Goal: Ask a question

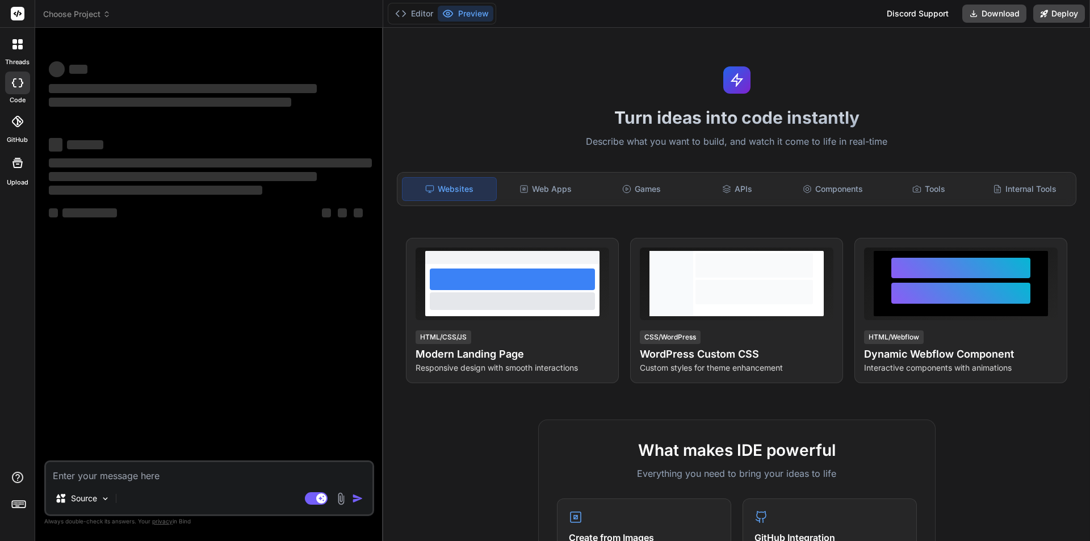
type textarea "x"
click at [134, 483] on div "Source Agent Mode. When this toggle is activated, AI automatically makes decisi…" at bounding box center [209, 488] width 330 height 56
click at [129, 474] on textarea at bounding box center [209, 472] width 326 height 20
click at [140, 477] on textarea at bounding box center [209, 472] width 326 height 20
type textarea "i"
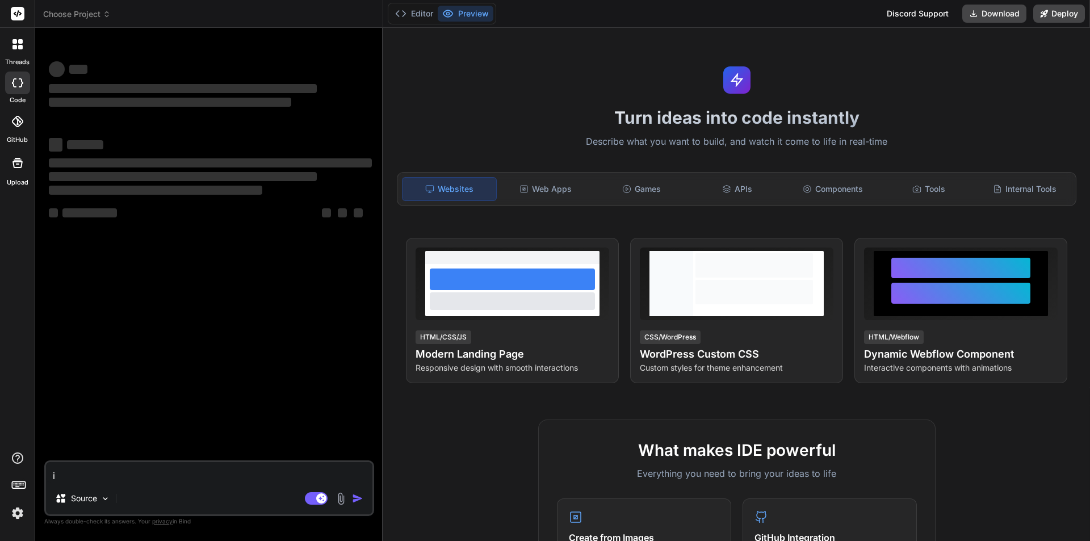
type textarea "x"
type textarea "i"
type textarea "x"
type textarea "i w"
type textarea "x"
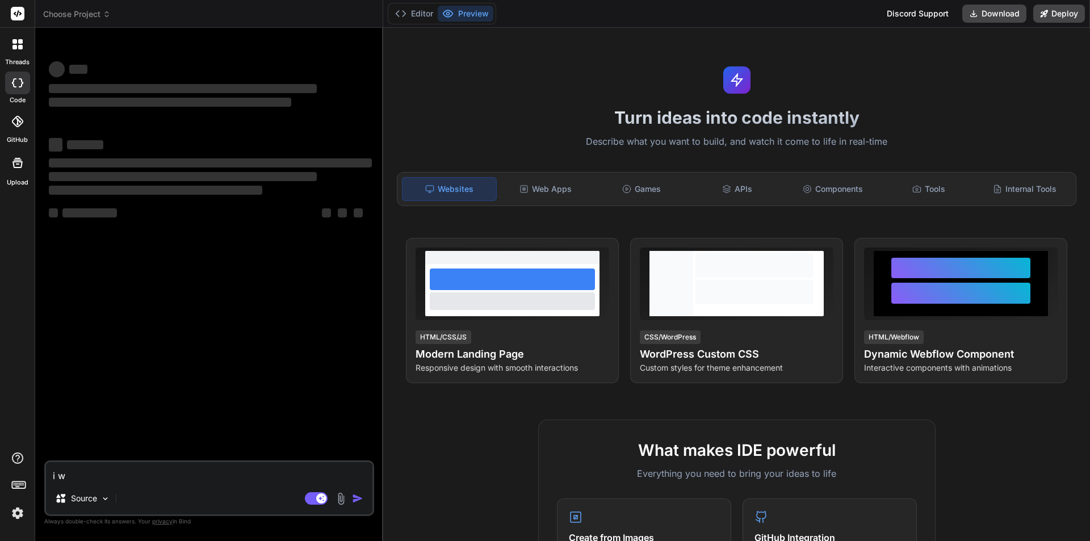
type textarea "i wa"
type textarea "x"
type textarea "i wan"
type textarea "x"
type textarea "i want"
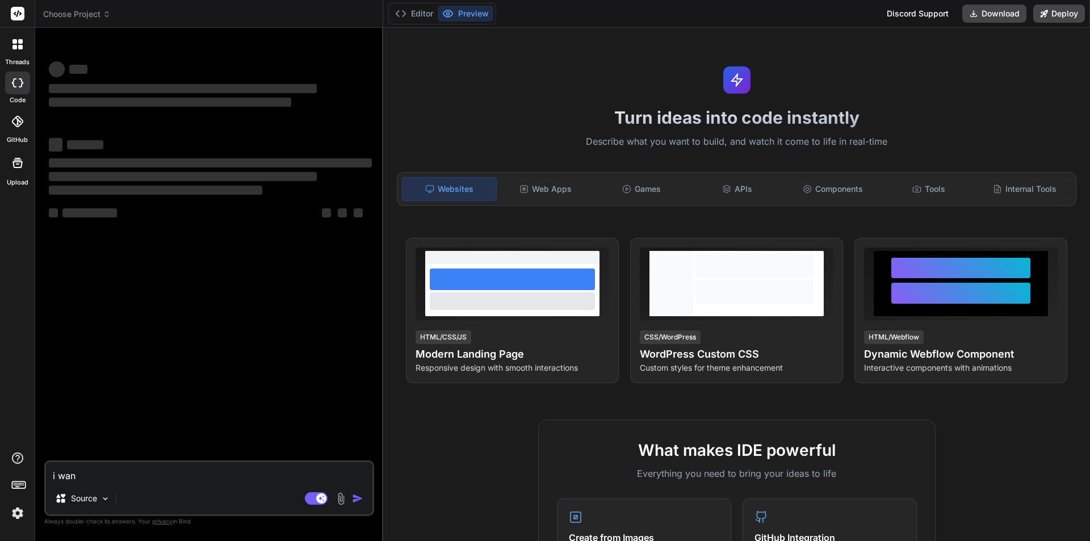
type textarea "x"
type textarea "i want"
type textarea "x"
type textarea "i want a"
type textarea "x"
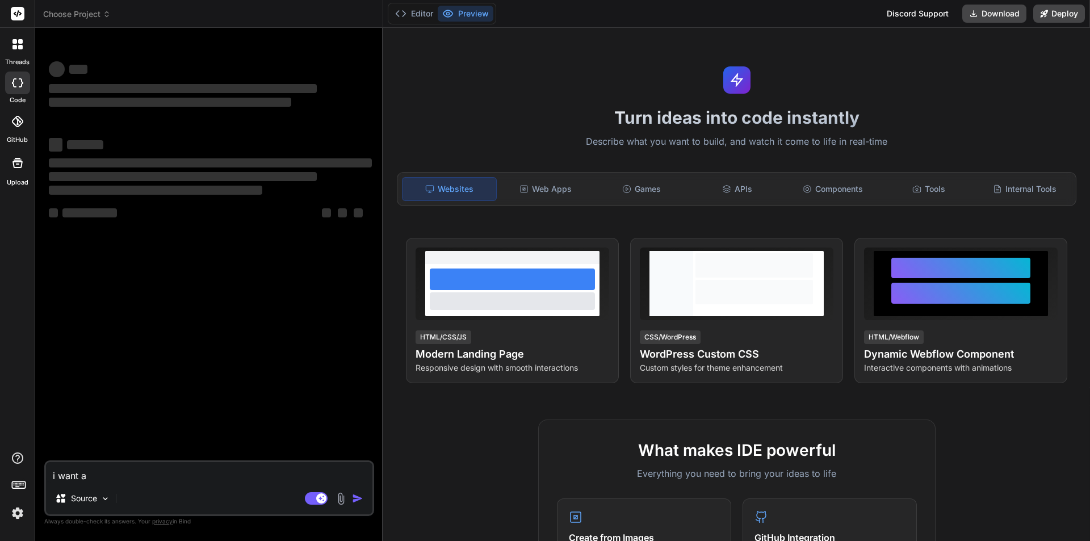
type textarea "i want"
type textarea "x"
type textarea "i want t"
type textarea "x"
type textarea "i want to"
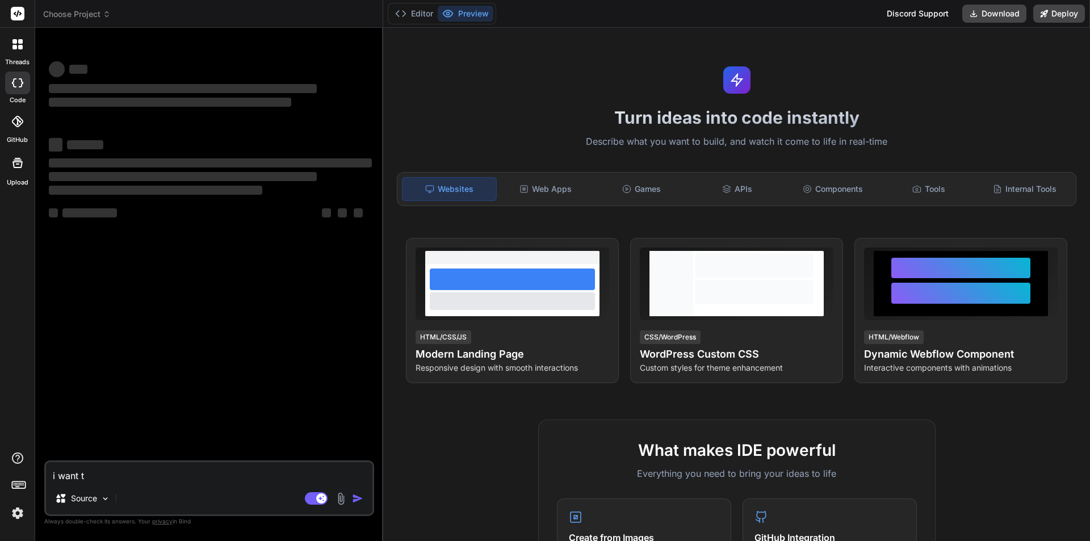
type textarea "x"
type textarea "i want tog"
type textarea "x"
type textarea "i want togg"
type textarea "x"
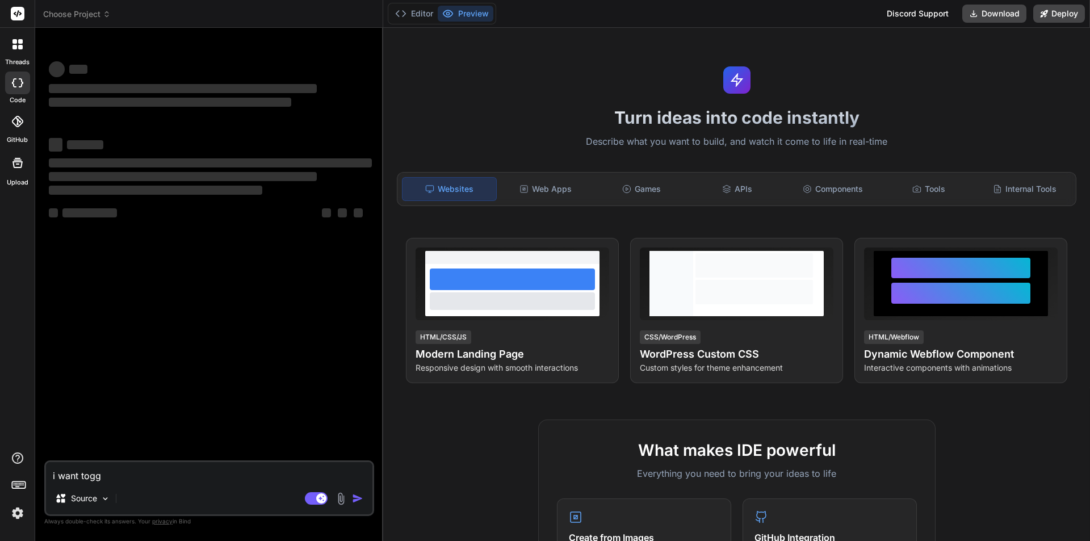
type textarea "i want toggl"
type textarea "x"
type textarea "i want toggle"
type textarea "x"
type textarea "i want toggle"
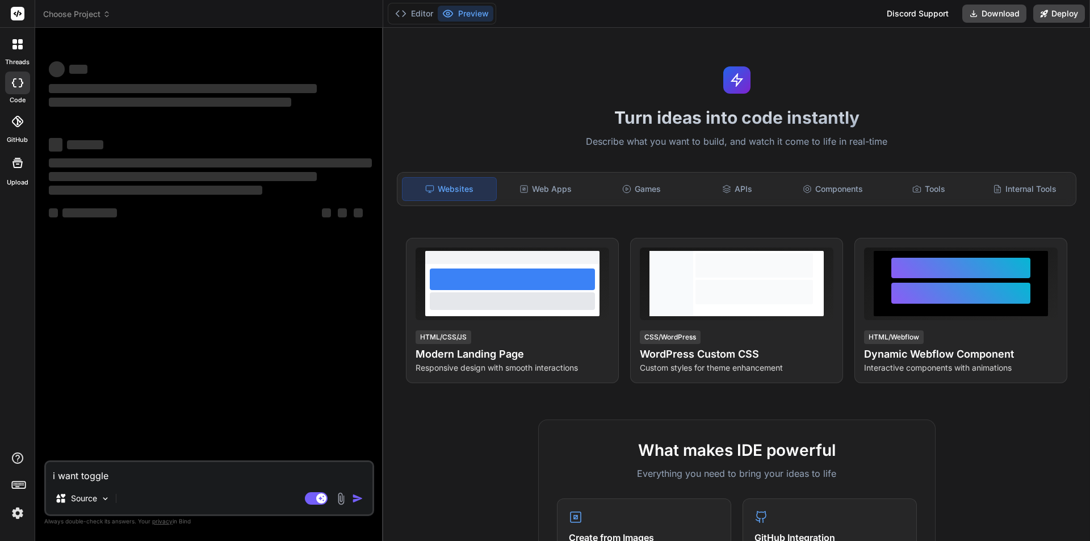
type textarea "x"
type textarea "i want toggle t"
type textarea "x"
type textarea "i want toggle th"
type textarea "x"
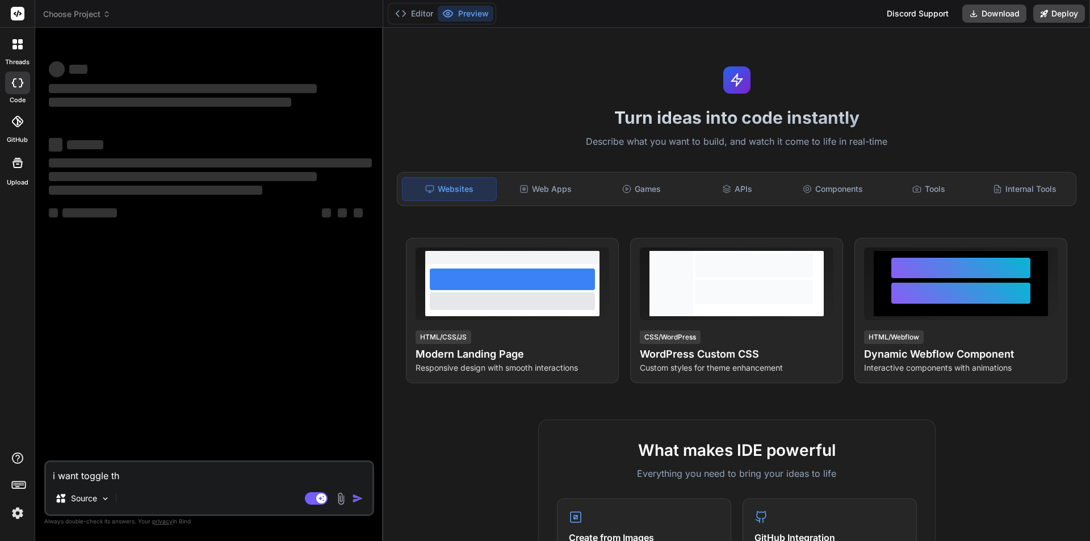
type textarea "i want toggle the"
type textarea "x"
type textarea "i want toggle the"
type textarea "x"
type textarea "i want toggle the c"
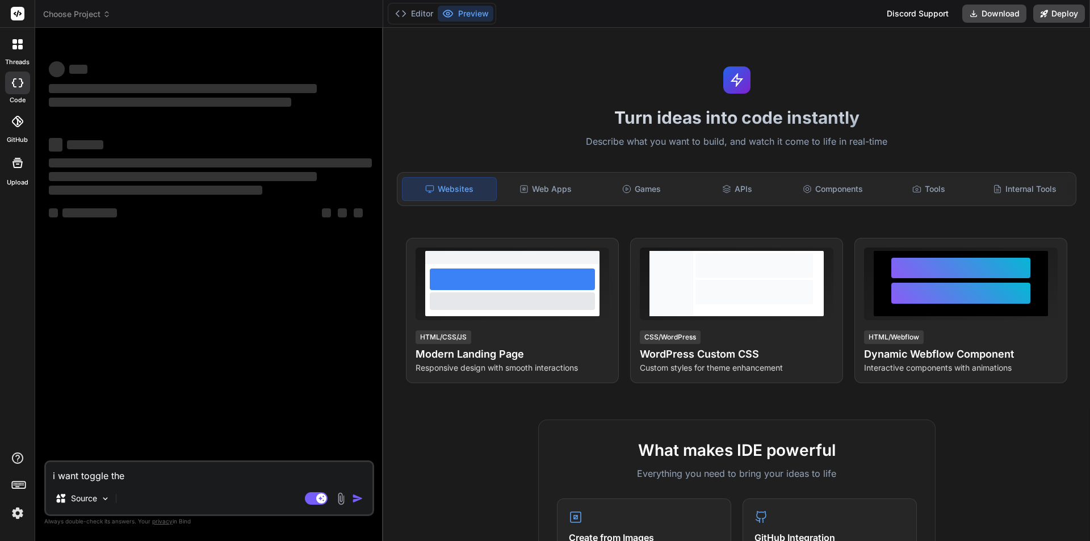
type textarea "x"
type textarea "i want toggle the cl"
type textarea "x"
type textarea "i want toggle the cla"
type textarea "x"
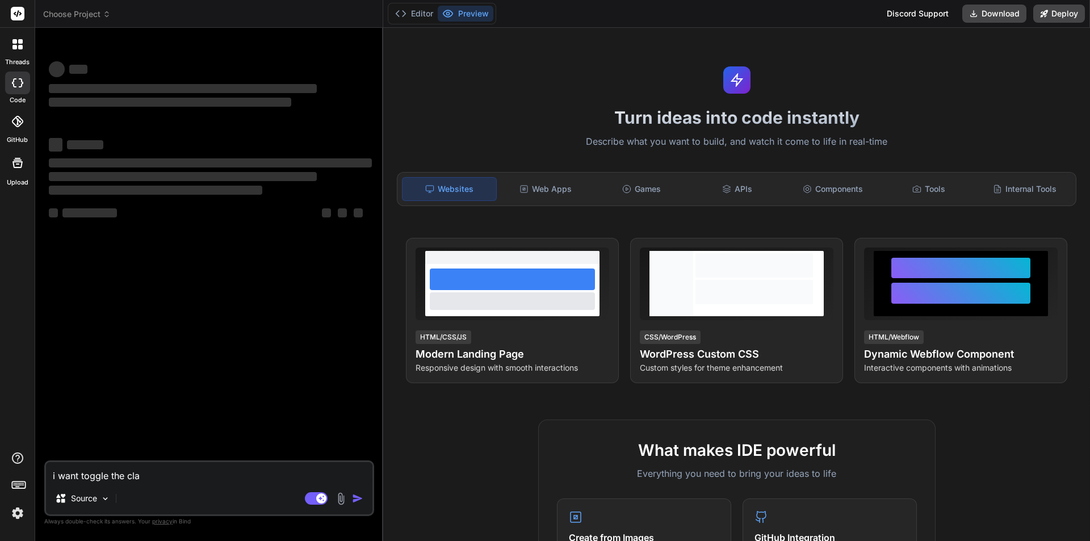
type textarea "i want toggle the clas"
type textarea "x"
type textarea "i want toggle the class"
type textarea "x"
type textarea "i want toggle the class"
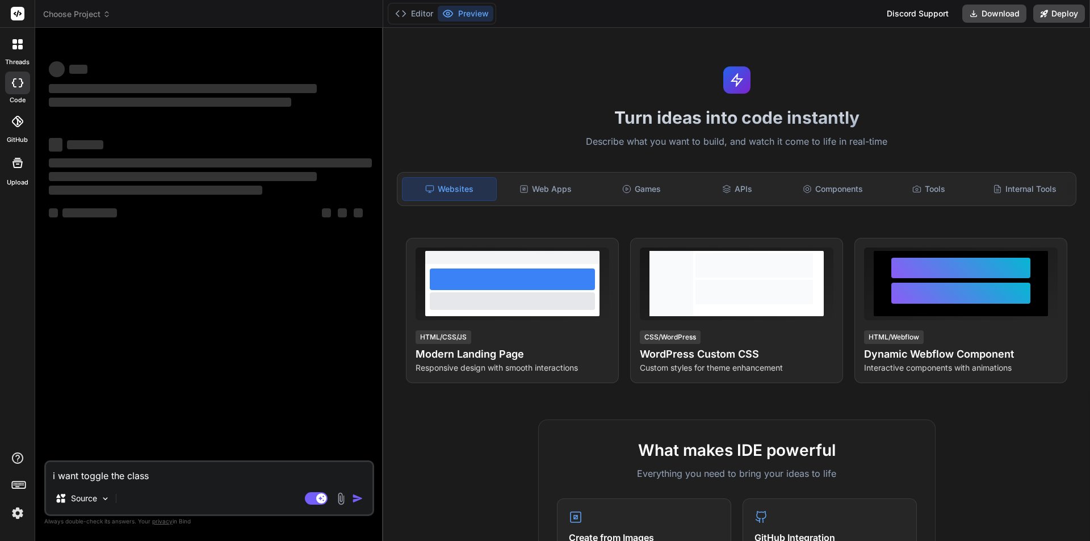
type textarea "x"
type textarea "i want toggle the class o"
type textarea "x"
type textarea "i want toggle the class on"
type textarea "x"
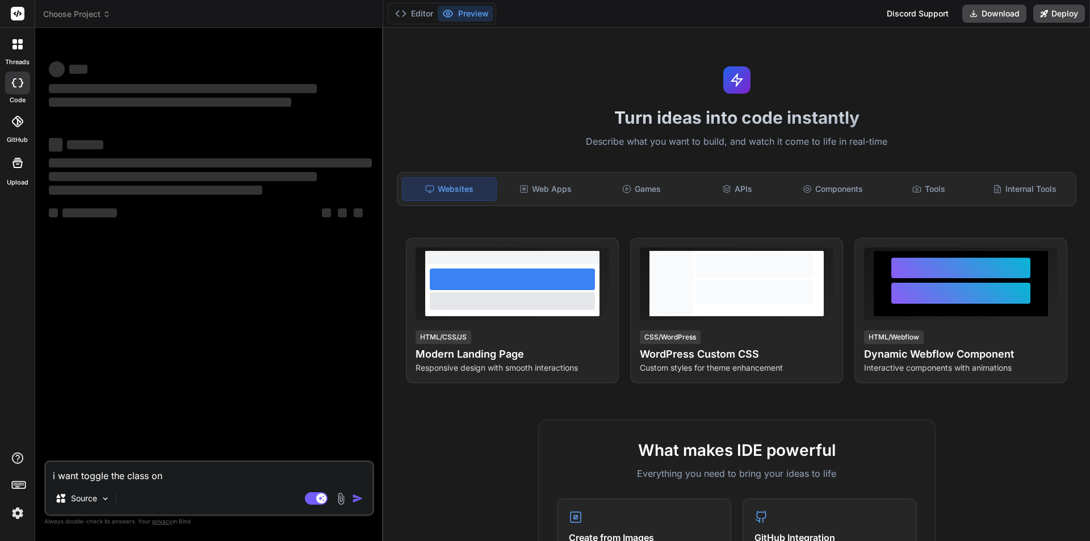
type textarea "i want toggle the class on"
type textarea "x"
type textarea "i want toggle the class on b"
type textarea "x"
type textarea "i want toggle the class on bu"
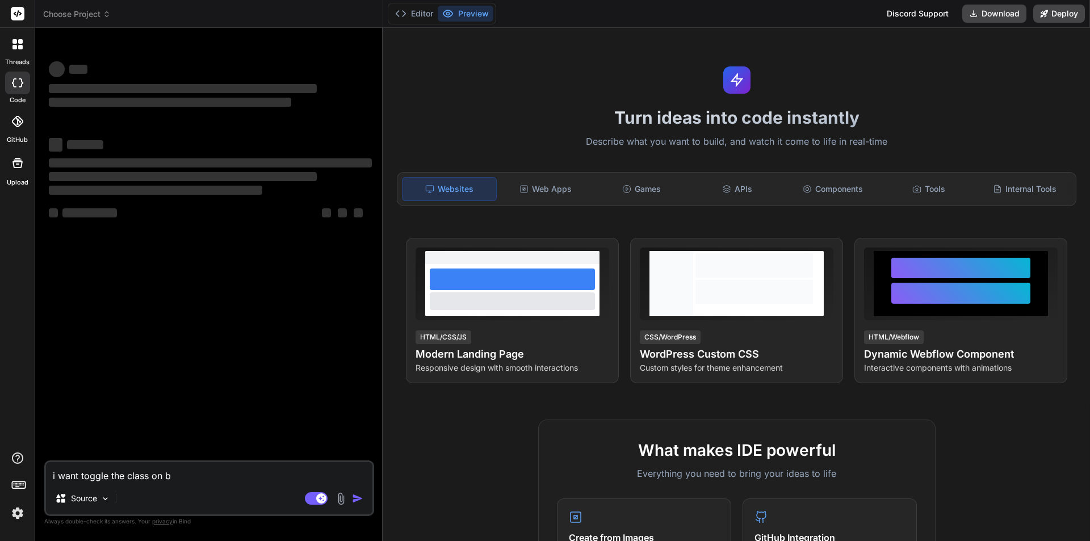
type textarea "x"
type textarea "i want toggle the class on but"
type textarea "x"
type textarea "i want toggle the class on butt"
type textarea "x"
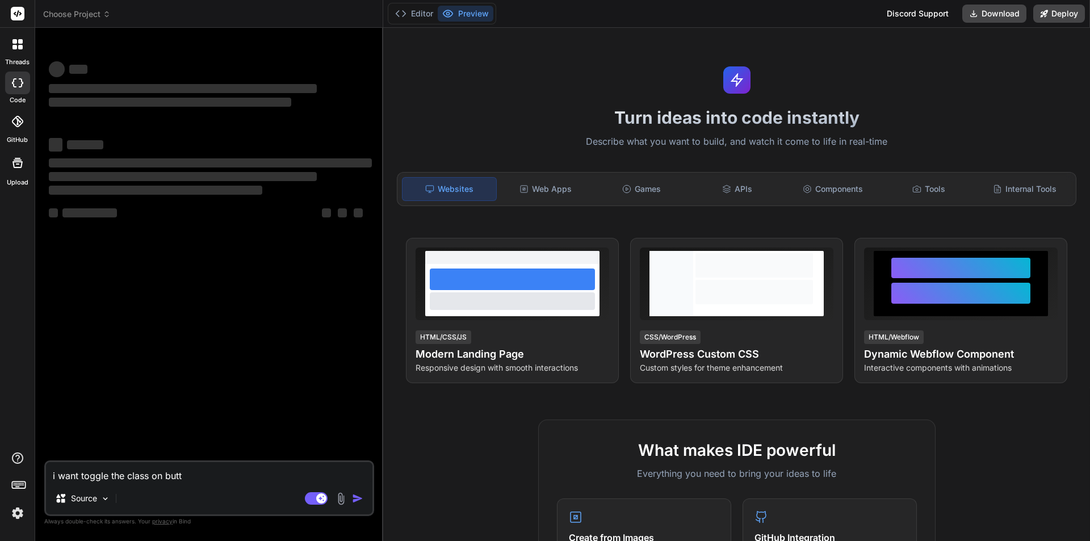
type textarea "i want toggle the class on butto"
type textarea "x"
type textarea "i want toggle the class on button"
type textarea "x"
type textarea "i want toggle the class on button"
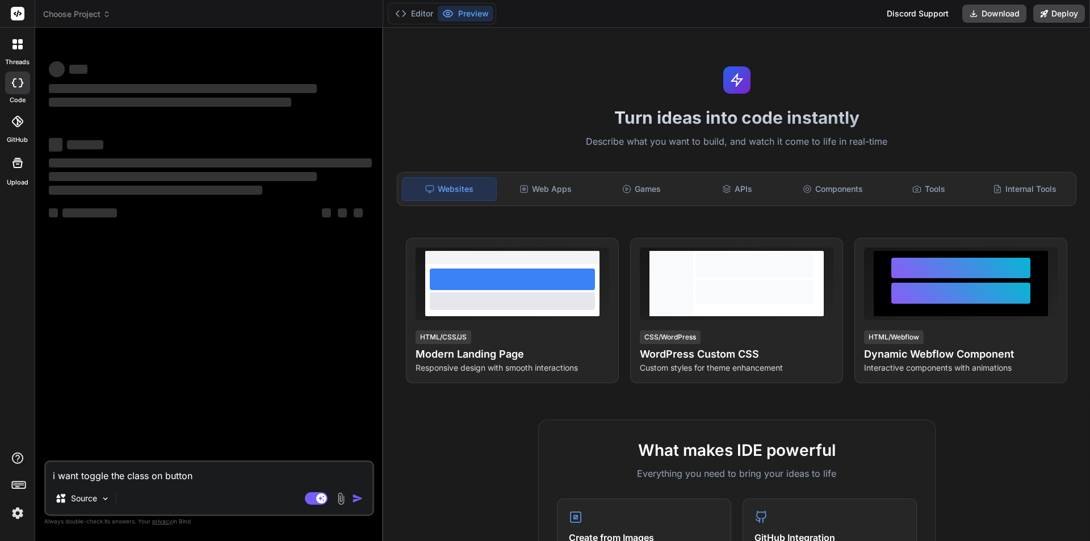
type textarea "x"
type textarea "i want toggle the class on button c"
type textarea "x"
type textarea "i want toggle the class on button cl"
type textarea "x"
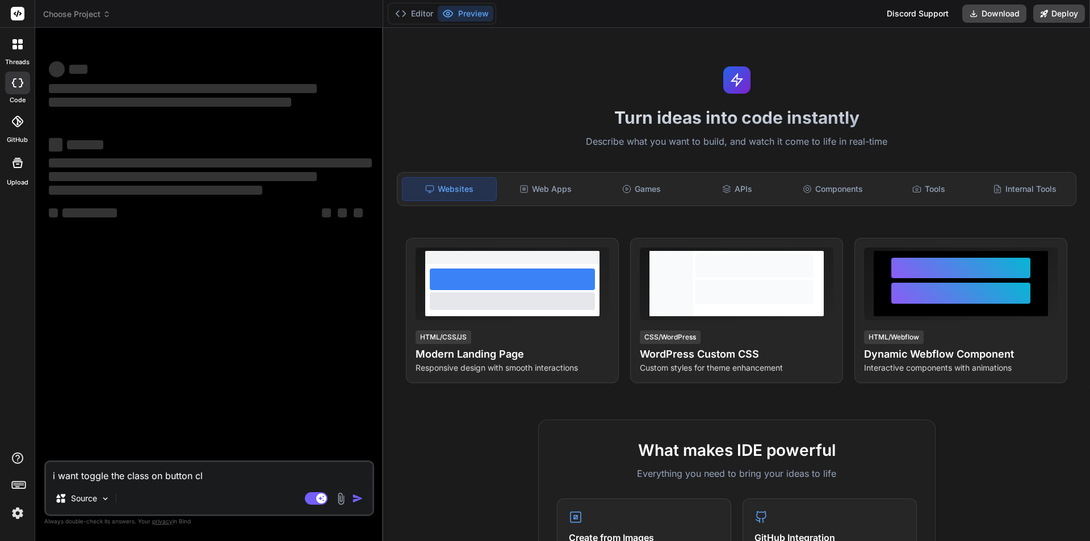
type textarea "i want toggle the class on button cli"
type textarea "x"
type textarea "i want toggle the class on button clie"
type textarea "x"
type textarea "i want toggle the class on button cliec"
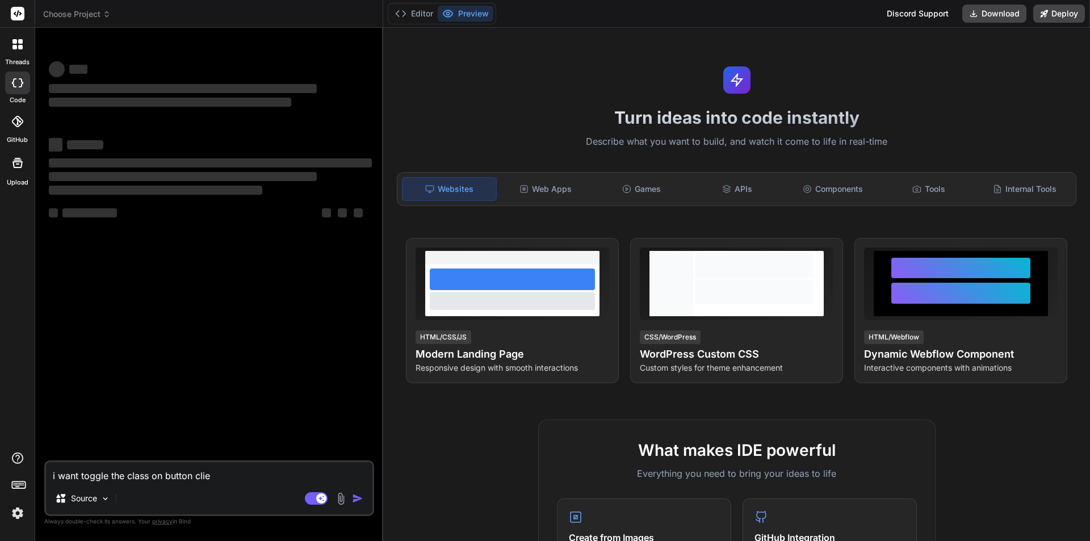
type textarea "x"
type textarea "i want toggle the class on button clieck"
type textarea "x"
type textarea "i want toggle the class on button clieck"
type textarea "x"
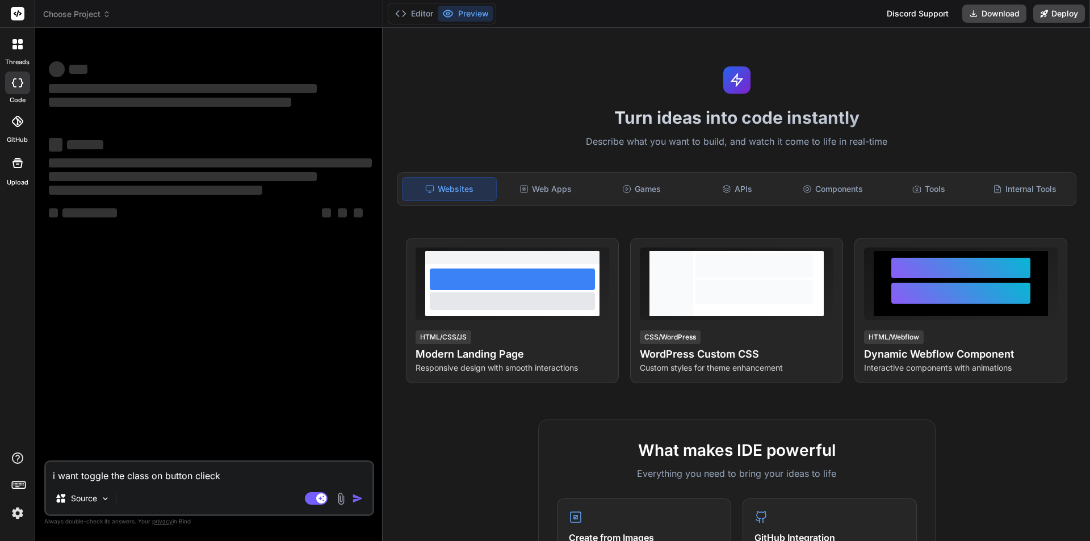
type textarea "i want toggle the class on button clieck"
type textarea "x"
type textarea "i want toggle the class on button cliec"
type textarea "x"
type textarea "i want toggle the class on button clie"
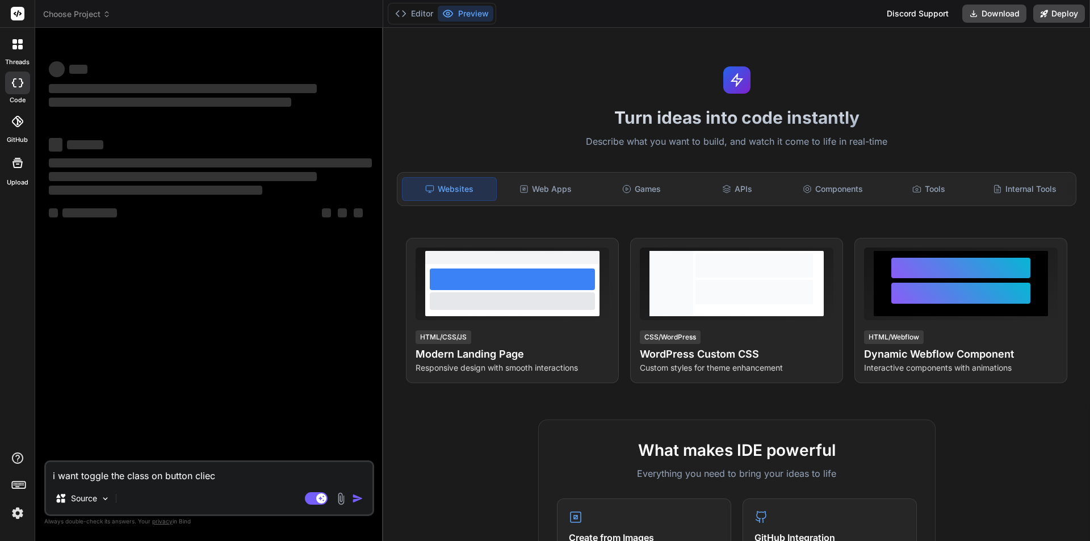
type textarea "x"
type textarea "i want toggle the class on button cli"
type textarea "x"
type textarea "i want toggle the class on button clic"
type textarea "x"
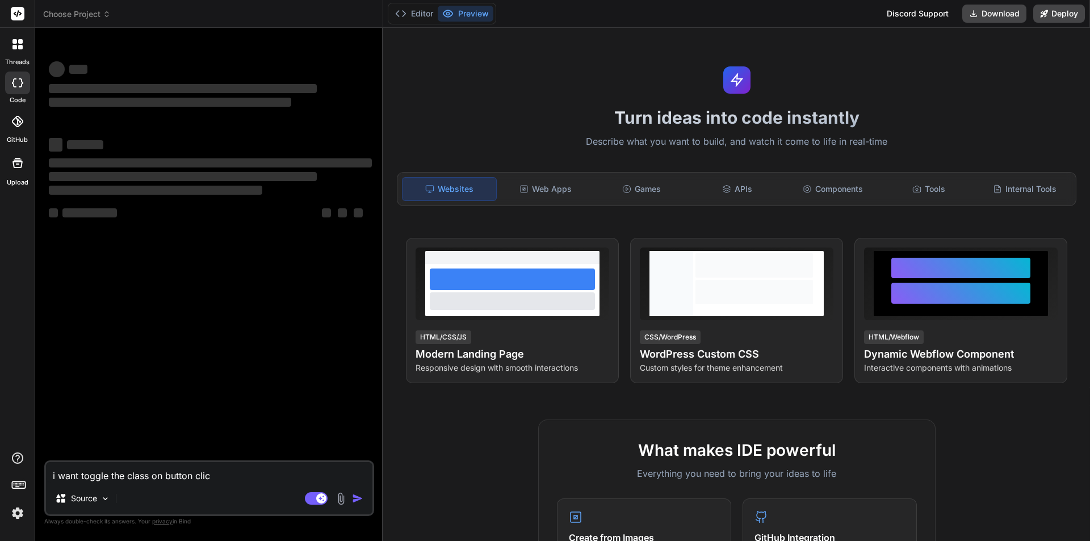
type textarea "i want toggle the class on button click"
type textarea "x"
type textarea "i want toggle the class on button click"
type textarea "x"
type textarea "i want toggle the class on button click f"
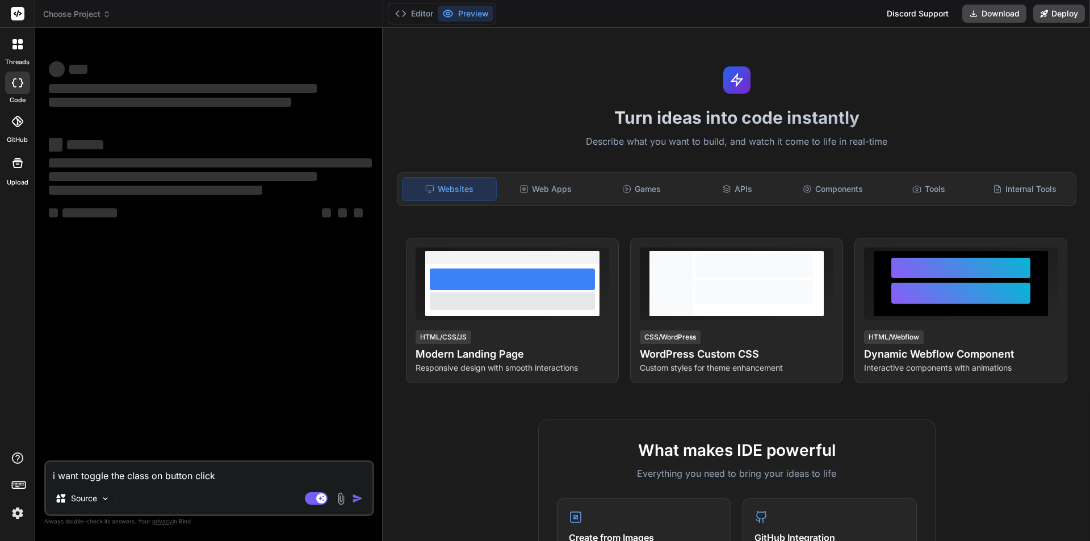
type textarea "x"
type textarea "i want toggle the class on button click fo"
type textarea "x"
type textarea "i want toggle the class on button click for"
type textarea "x"
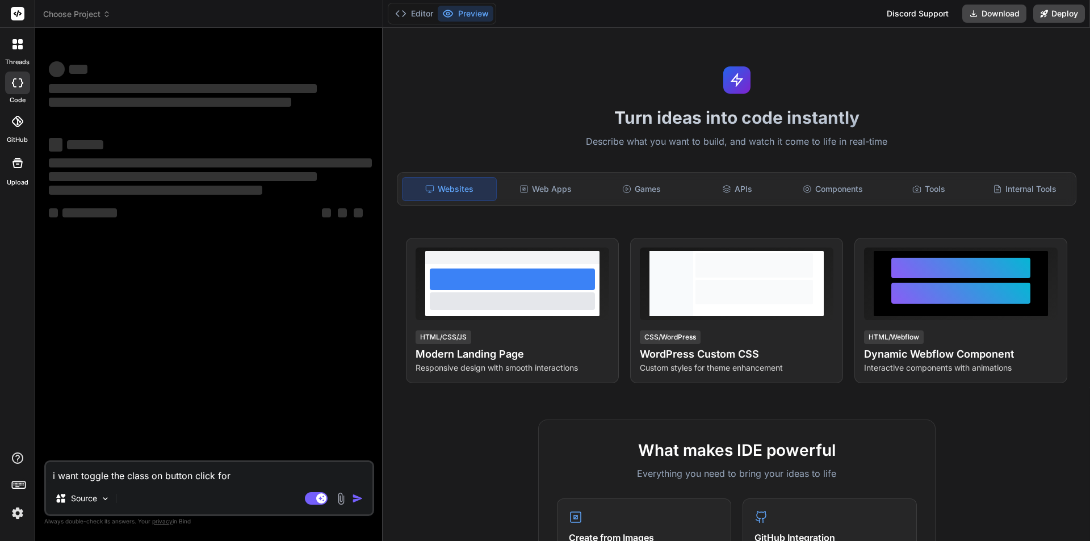
type textarea "i want toggle the class on button click for"
type textarea "x"
type textarea "i want toggle the class on button click for b"
type textarea "x"
type textarea "i want toggle the class on button click for bo"
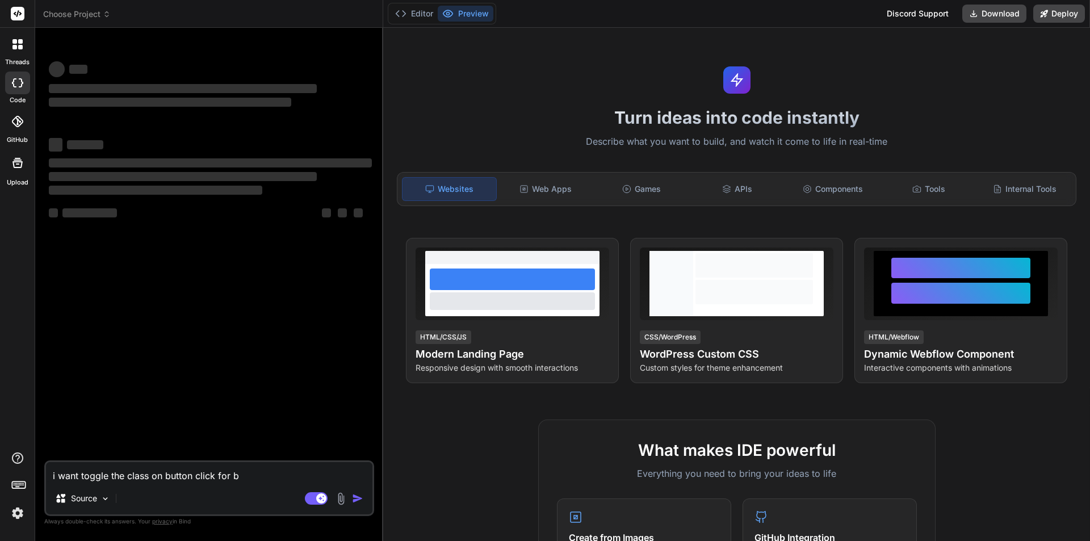
type textarea "x"
type textarea "i want toggle the class on button click for boo"
type textarea "x"
type textarea "i want toggle the class on button click for boot"
type textarea "x"
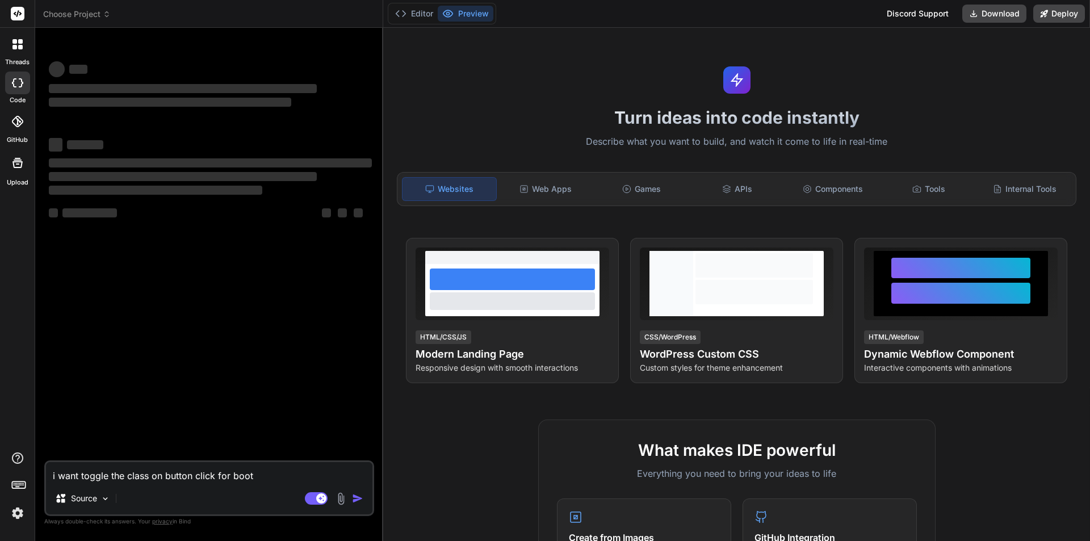
type textarea "i want toggle the class on button click for boots"
type textarea "x"
type textarea "i want toggle the class on button click for bootst"
type textarea "x"
type textarea "i want toggle the class on button click for bootstr"
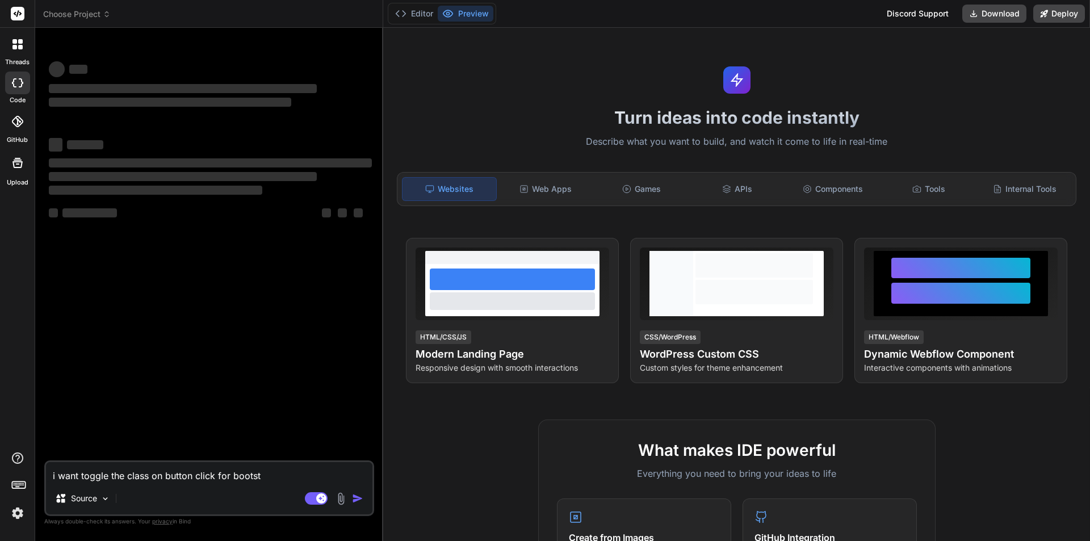
type textarea "x"
type textarea "i want toggle the class on button click for bootstra"
type textarea "x"
type textarea "i want toggle the class on button click for bootstrap"
type textarea "x"
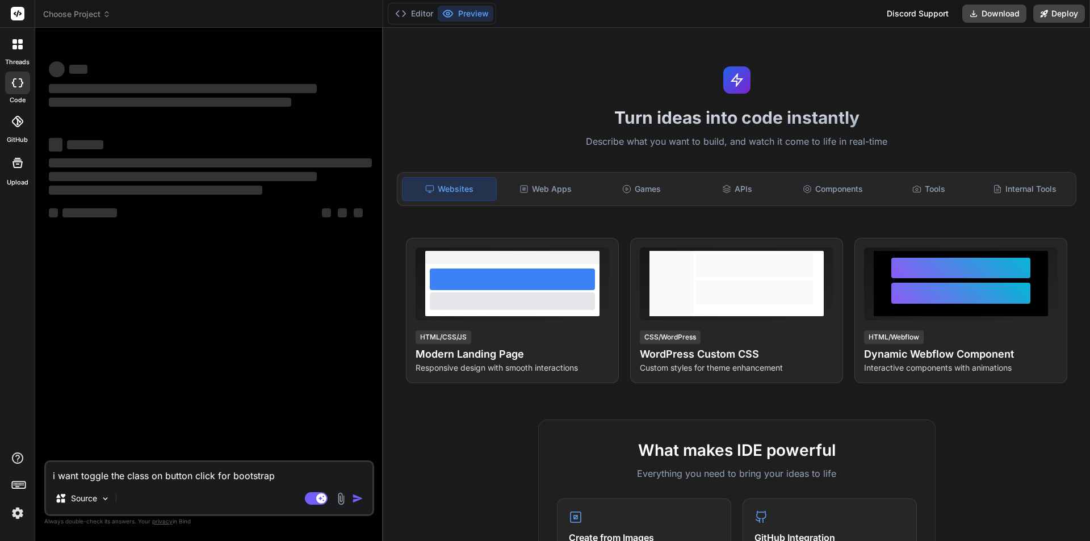
type textarea "i want toggle the class on button click for bootstrap"
type textarea "x"
type textarea "i want toggle the class on button click for bootstrap t"
type textarea "x"
type textarea "i want toggle the class on button click for bootstrap ta"
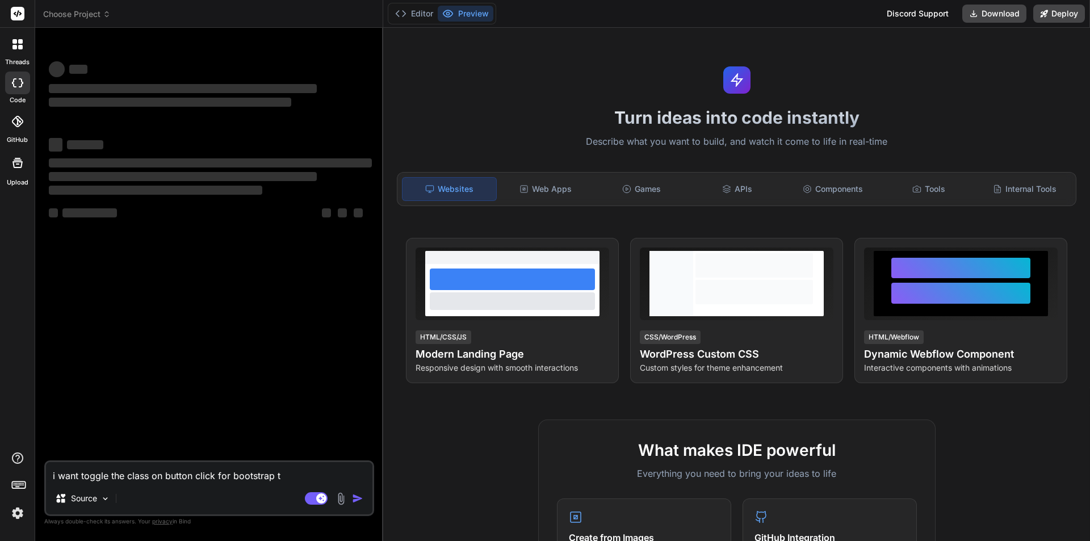
type textarea "x"
type textarea "i want toggle the class on button click for bootstrap tab"
type textarea "x"
type textarea "i want toggle the class on button click for bootstrap tabs"
type textarea "x"
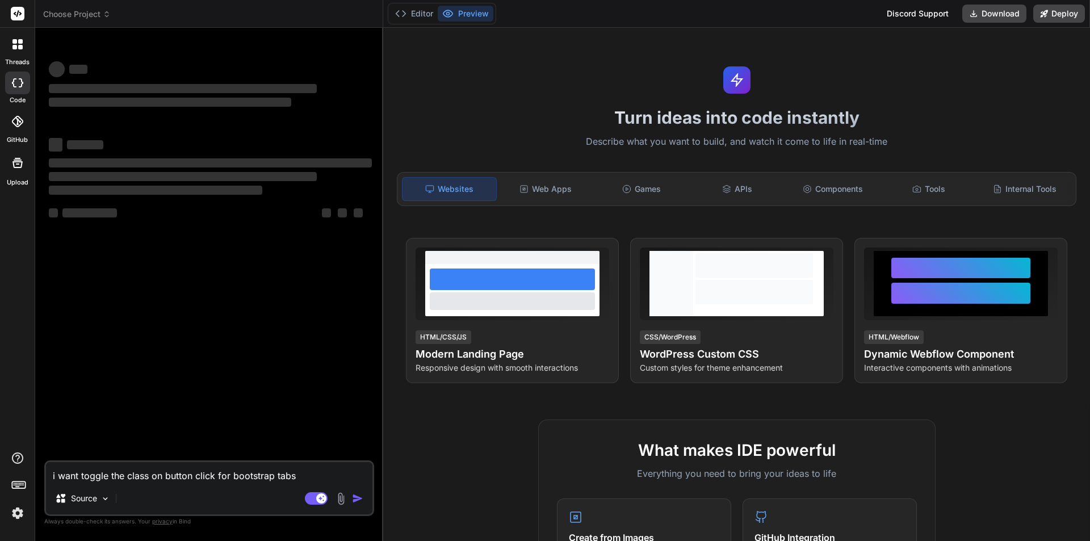
type textarea "i want toggle the class on button click for bootstrap tabs"
type textarea "x"
type textarea "i want toggle the class on button click for bootstrap tabs a"
type textarea "x"
type textarea "i want toggle the class on button click for bootstrap tabs an"
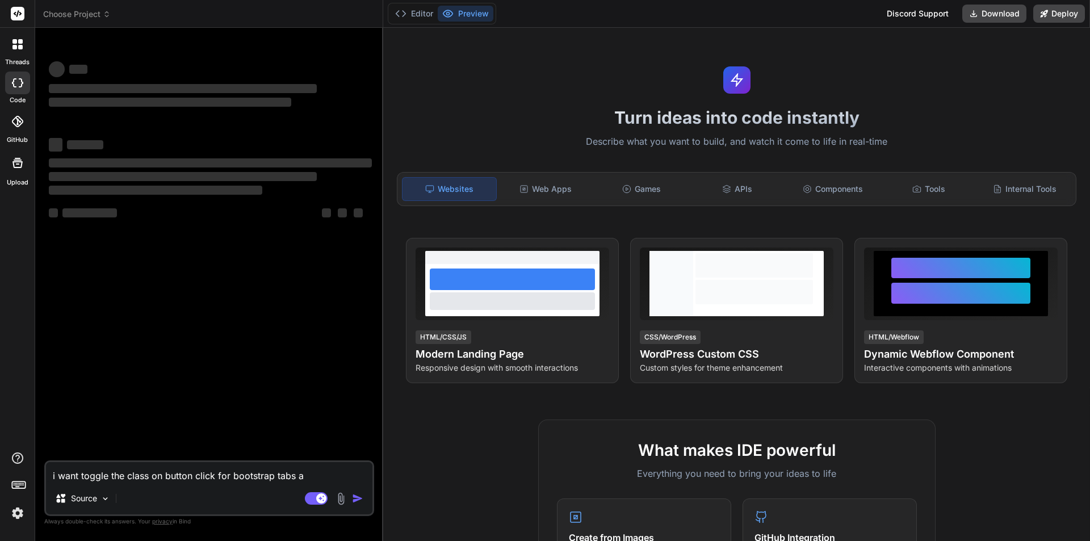
type textarea "x"
type textarea "i want toggle the class on button click for bootstrap tabs and"
type textarea "x"
type textarea "i want toggle the class on button click for bootstrap tabs and"
type textarea "x"
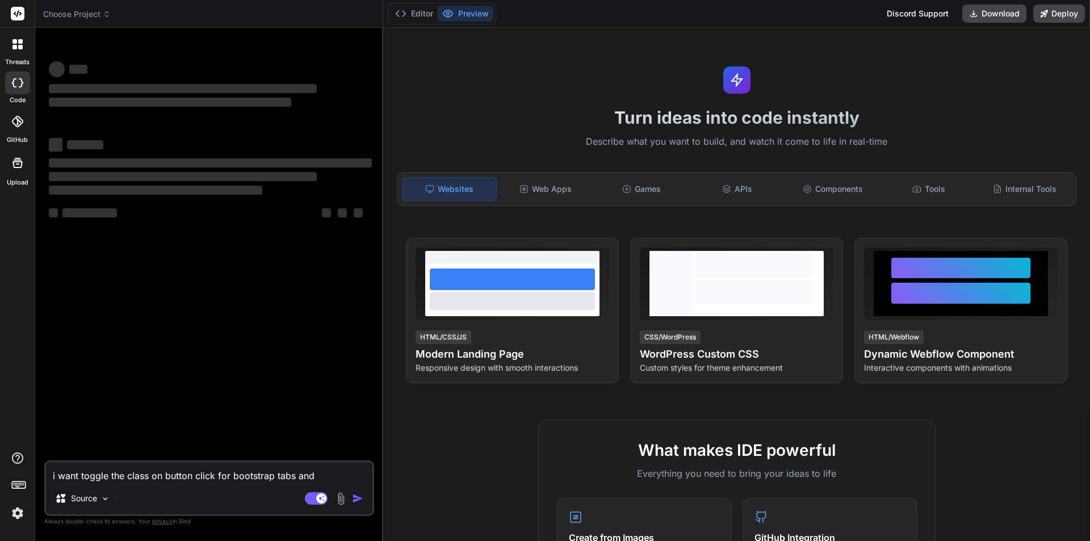
type textarea "i want toggle the class on button click for bootstrap tabs and g"
type textarea "x"
type textarea "i want toggle the class on button click for bootstrap tabs and gi"
type textarea "x"
type textarea "i want toggle the class on button click for bootstrap tabs and giv"
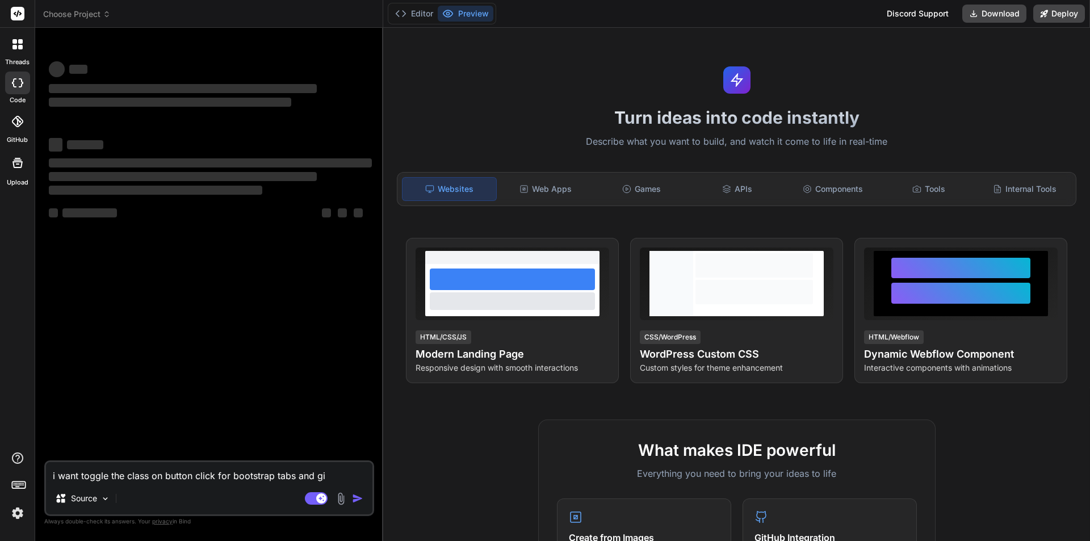
type textarea "x"
type textarea "i want toggle the class on button click for bootstrap tabs and give"
type textarea "x"
type textarea "i want toggle the class on button click for bootstrap tabs and give"
type textarea "x"
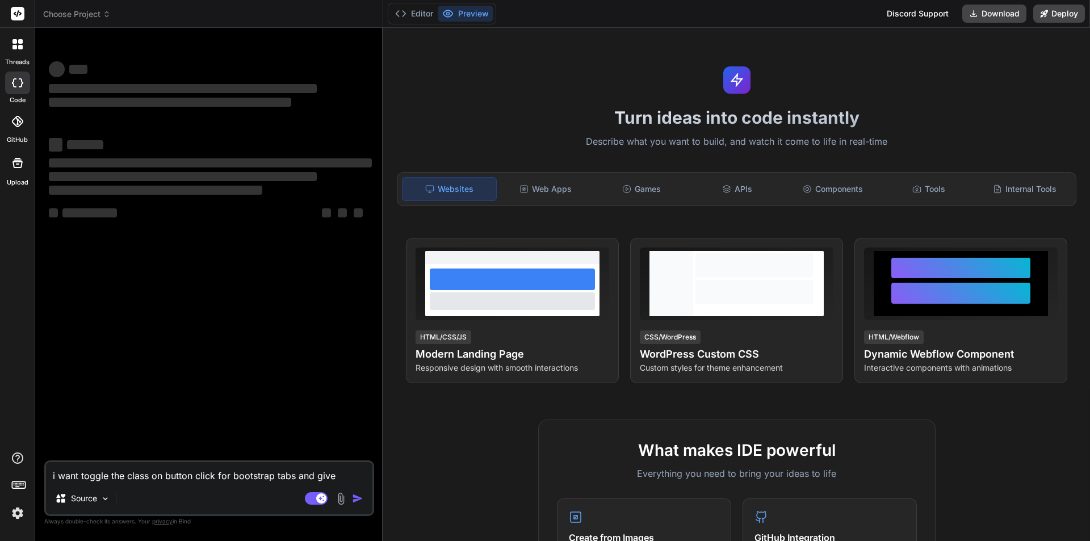
type textarea "i want toggle the class on button click for bootstrap tabs and give t"
type textarea "x"
type textarea "i want toggle the class on button click for bootstrap tabs and give th"
type textarea "x"
type textarea "i want toggle the class on button click for bootstrap tabs and give the"
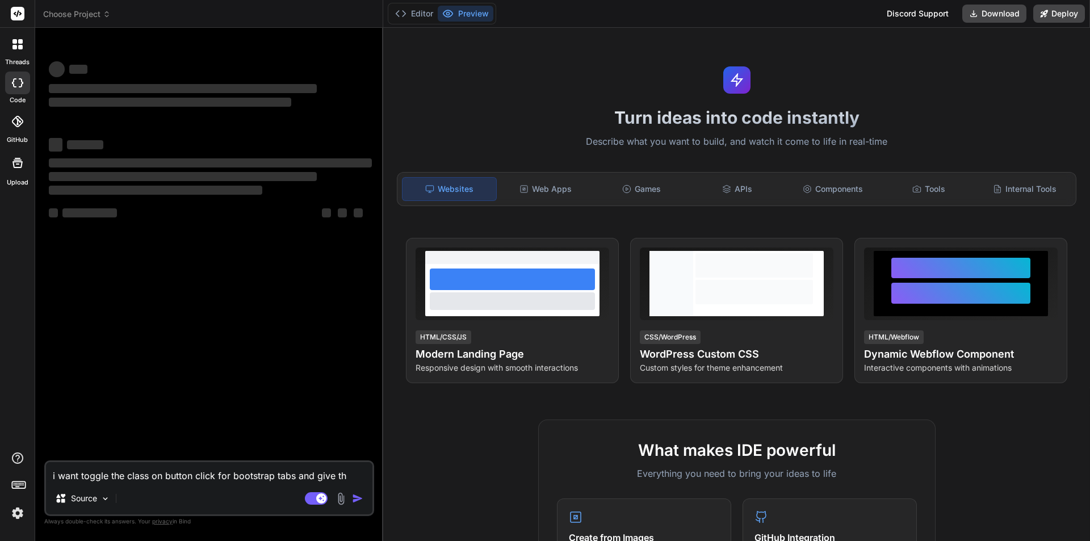
type textarea "x"
type textarea "i want toggle the class on button click for bootstrap tabs and give the"
type textarea "x"
type textarea "i want toggle the class on button click for bootstrap tabs and give the c"
type textarea "x"
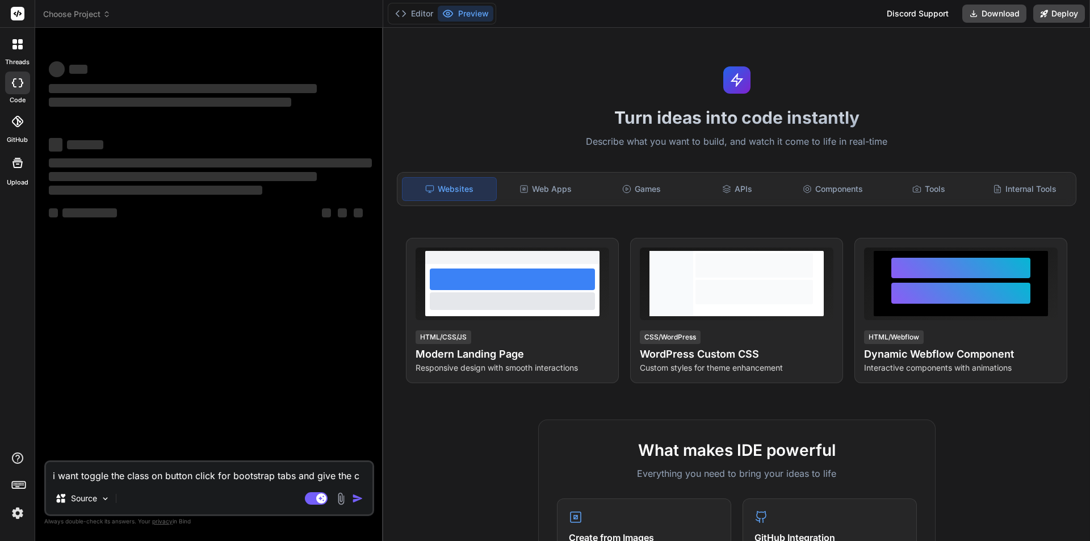
type textarea "i want toggle the class on button click for bootstrap tabs and give the co"
type textarea "x"
type textarea "i want toggle the class on button click for bootstrap tabs and give the cod"
type textarea "x"
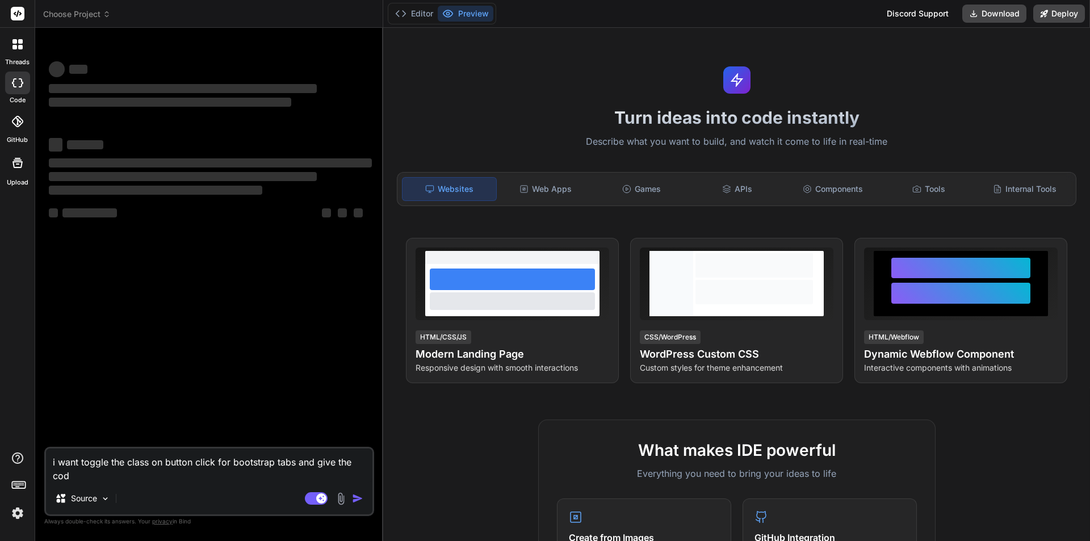
type textarea "i want toggle the class on button click for bootstrap tabs and give the code"
type textarea "x"
type textarea "i want toggle the class on button click for bootstrap tabs and give the code"
type textarea "x"
drag, startPoint x: 86, startPoint y: 476, endPoint x: 36, endPoint y: 460, distance: 53.1
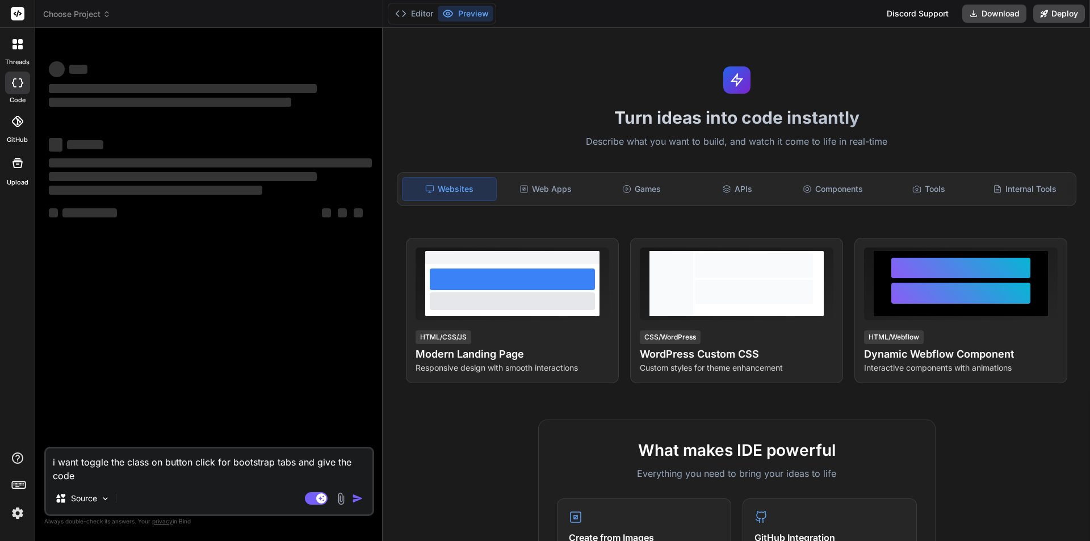
click at [36, 460] on div "Bind AI Web Search Created with Pixso. Code Generator ‌ ‌ ‌ ‌ ‌ ‌ ‌ ‌ ‌ ‌ ‌ ‌ ‌…" at bounding box center [209, 284] width 348 height 513
type textarea "i want toggle the class on button click for bootstrap tabs and give the code"
click at [316, 497] on rect at bounding box center [316, 498] width 23 height 12
type textarea "x"
click at [350, 497] on div "Agent Mode. When this toggle is activated, AI automatically makes decisions, re…" at bounding box center [335, 499] width 65 height 14
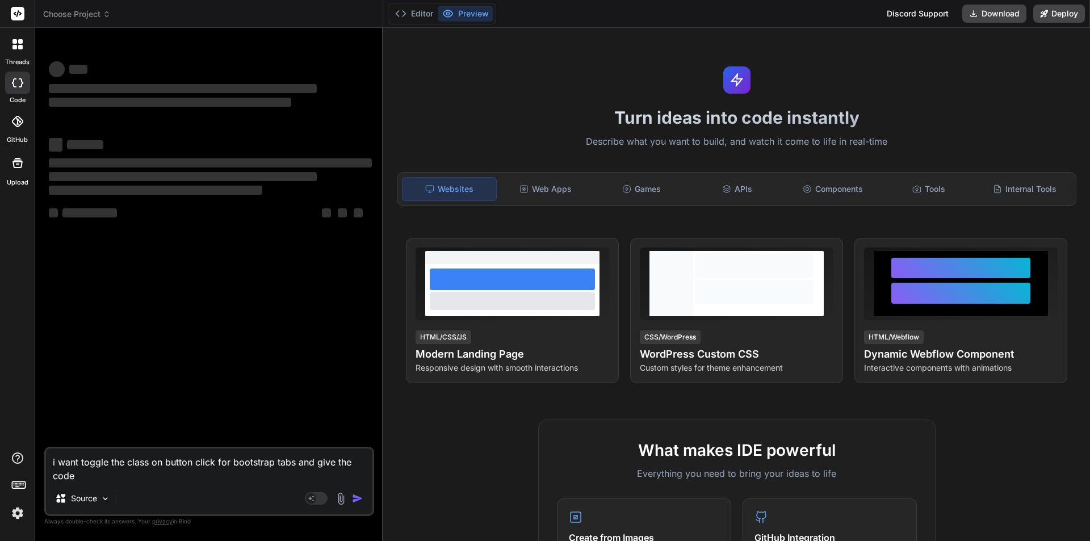
click at [349, 491] on div "i want toggle the class on button click for bootstrap tabs and give the code So…" at bounding box center [209, 481] width 330 height 69
click at [192, 471] on textarea "i want toggle the class on button click for bootstrap tabs and give the code" at bounding box center [209, 465] width 326 height 34
click at [136, 477] on textarea "i want toggle the class on button click for bootstrap tabs and give the code" at bounding box center [209, 465] width 326 height 34
click at [136, 478] on textarea "i want toggle the class on button click for bootstrap tabs and give the code" at bounding box center [209, 465] width 326 height 34
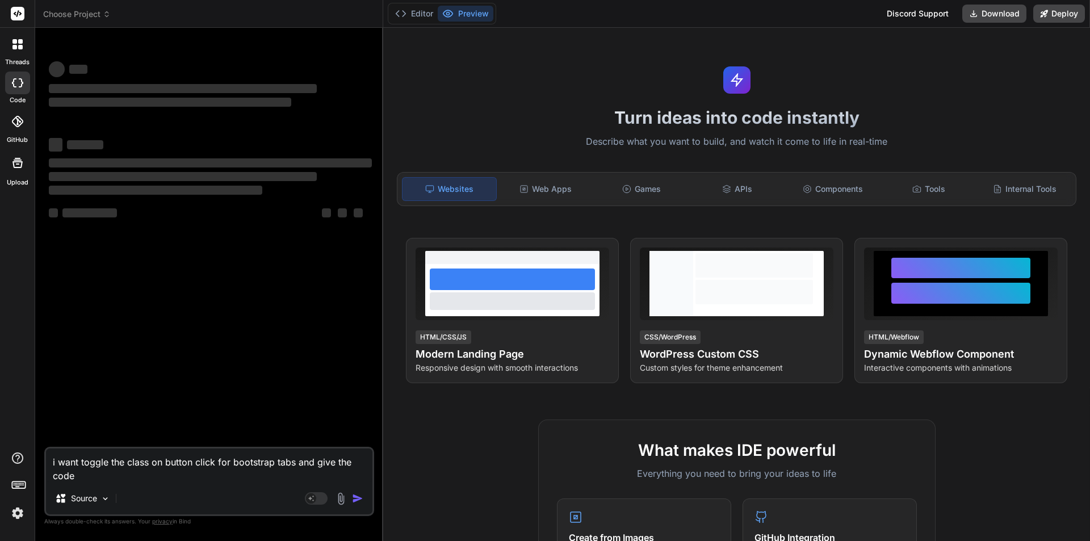
click at [87, 480] on textarea "i want toggle the class on button click for bootstrap tabs and give the code" at bounding box center [209, 465] width 326 height 34
drag, startPoint x: 103, startPoint y: 476, endPoint x: 712, endPoint y: 195, distance: 671.1
click at [176, 456] on textarea "i want toggle the class on button click for bootstrap tabs and give the code" at bounding box center [209, 465] width 326 height 34
click at [314, 499] on rect at bounding box center [316, 498] width 23 height 12
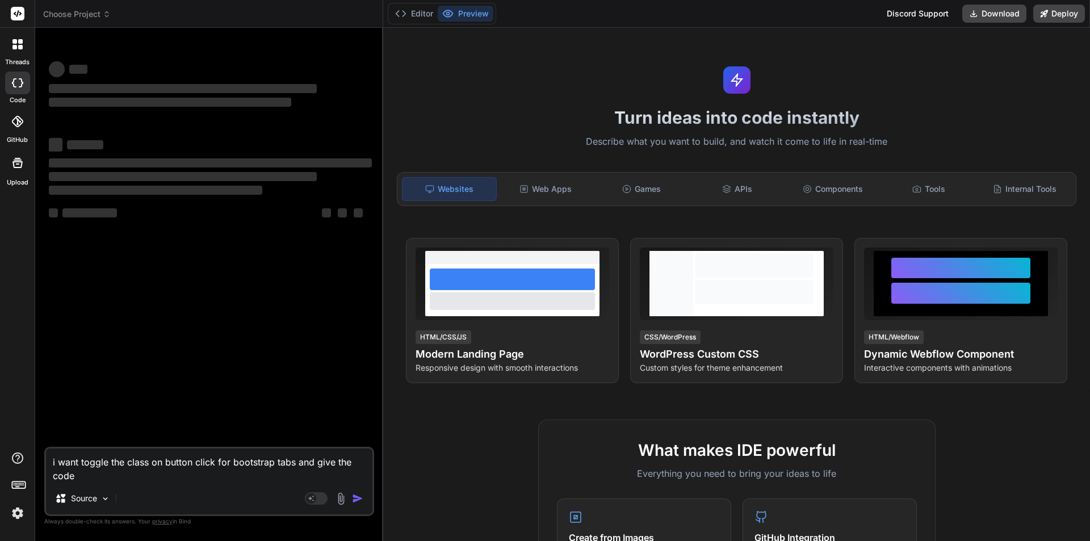
click at [19, 83] on icon at bounding box center [17, 82] width 11 height 9
click at [19, 16] on rect at bounding box center [18, 14] width 14 height 14
click at [20, 12] on icon at bounding box center [18, 13] width 9 height 7
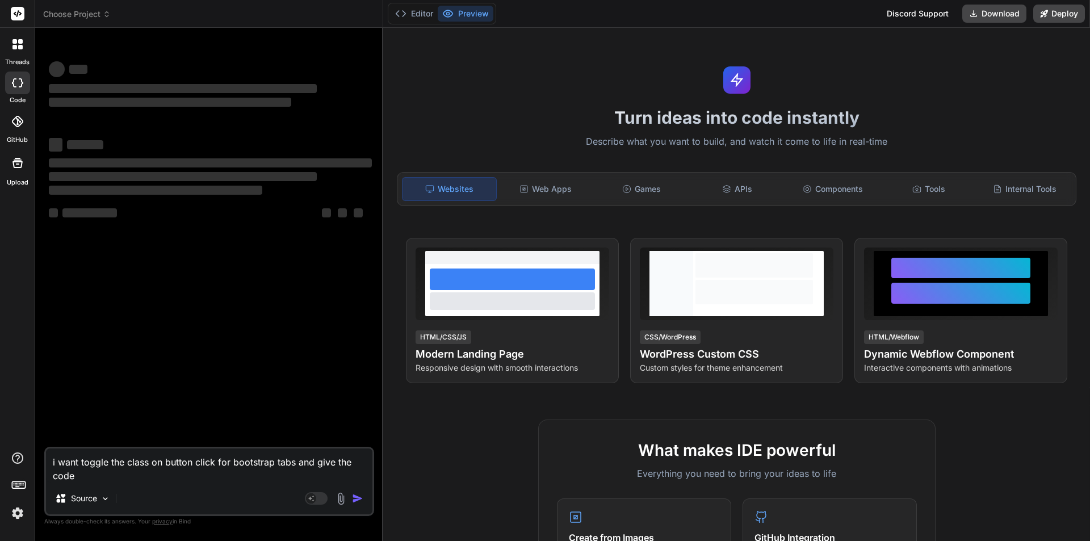
click at [20, 12] on icon at bounding box center [18, 13] width 9 height 7
click at [417, 13] on button "Editor" at bounding box center [414, 14] width 47 height 16
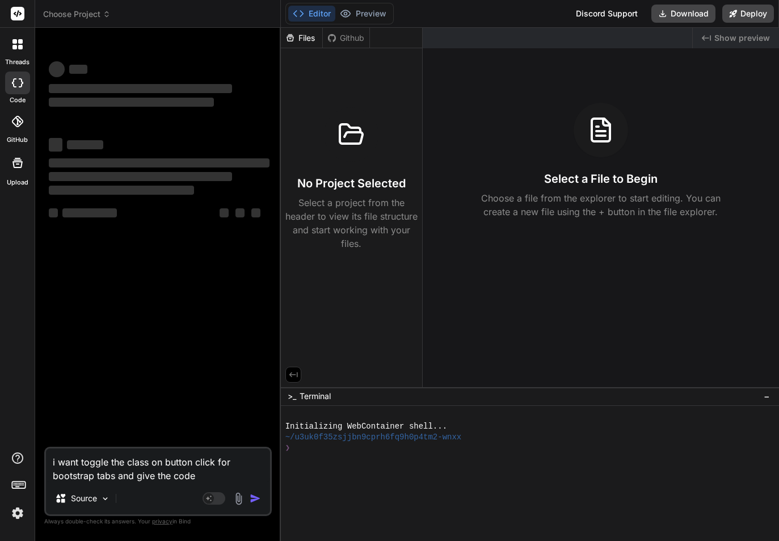
click at [254, 499] on img "button" at bounding box center [255, 498] width 11 height 11
click at [254, 498] on img "button" at bounding box center [255, 498] width 11 height 11
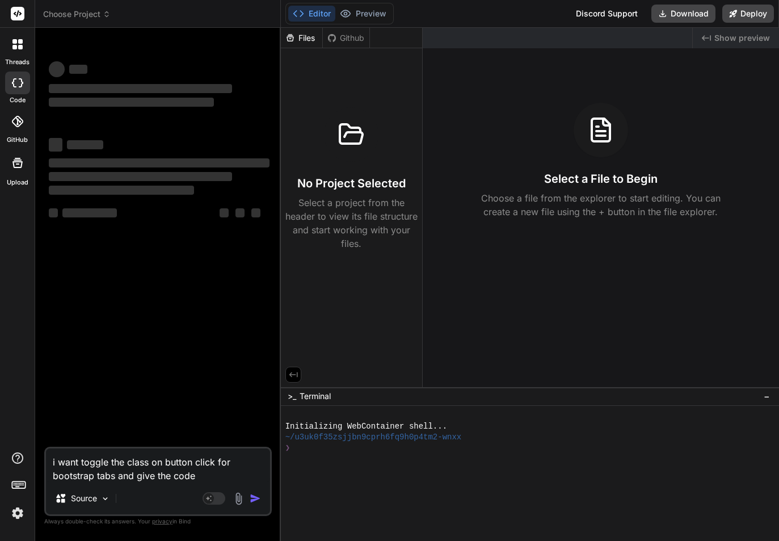
click at [254, 498] on img "button" at bounding box center [255, 498] width 11 height 11
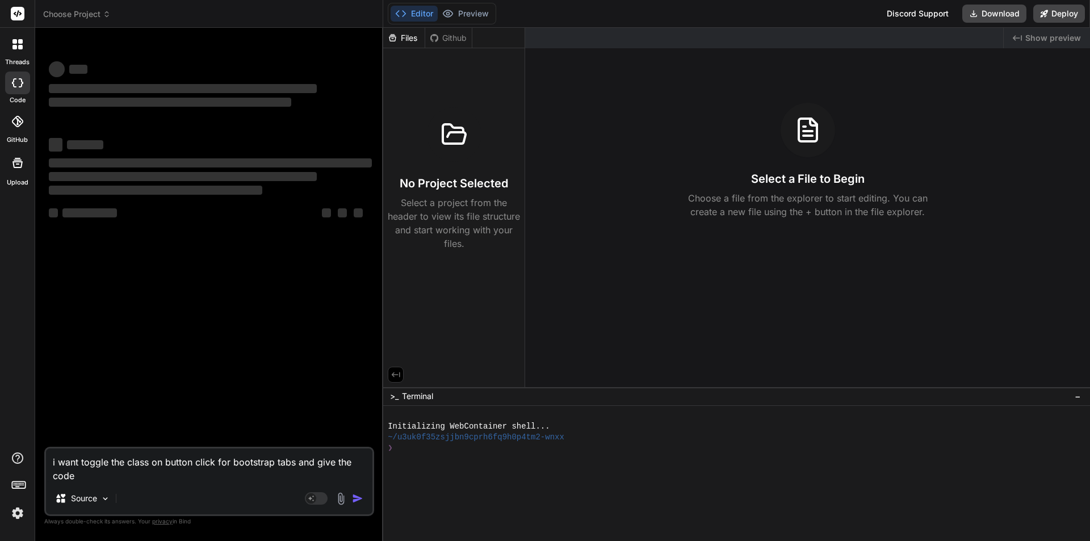
click at [358, 499] on img "button" at bounding box center [357, 498] width 11 height 11
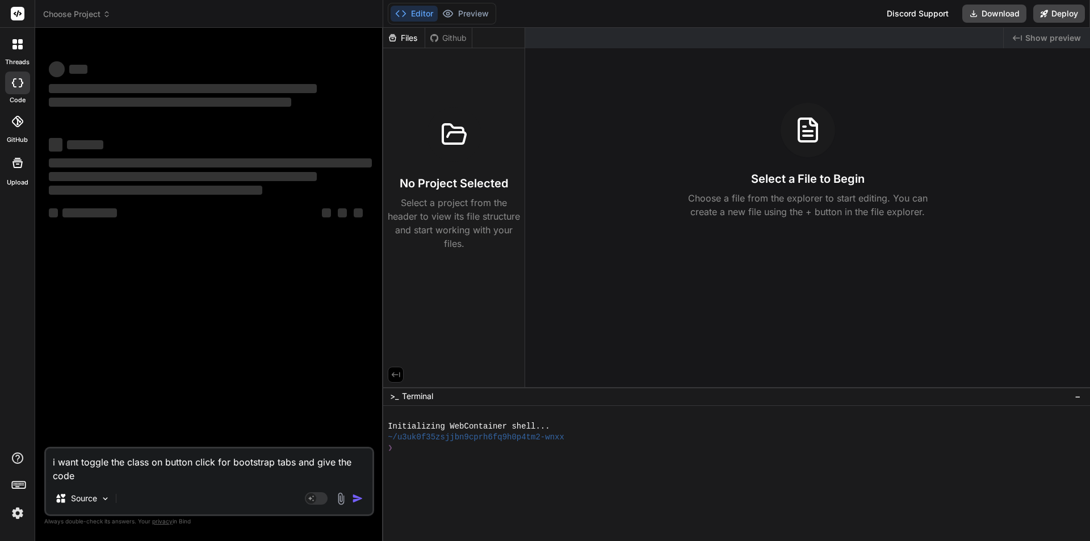
click at [358, 499] on img "button" at bounding box center [357, 498] width 11 height 11
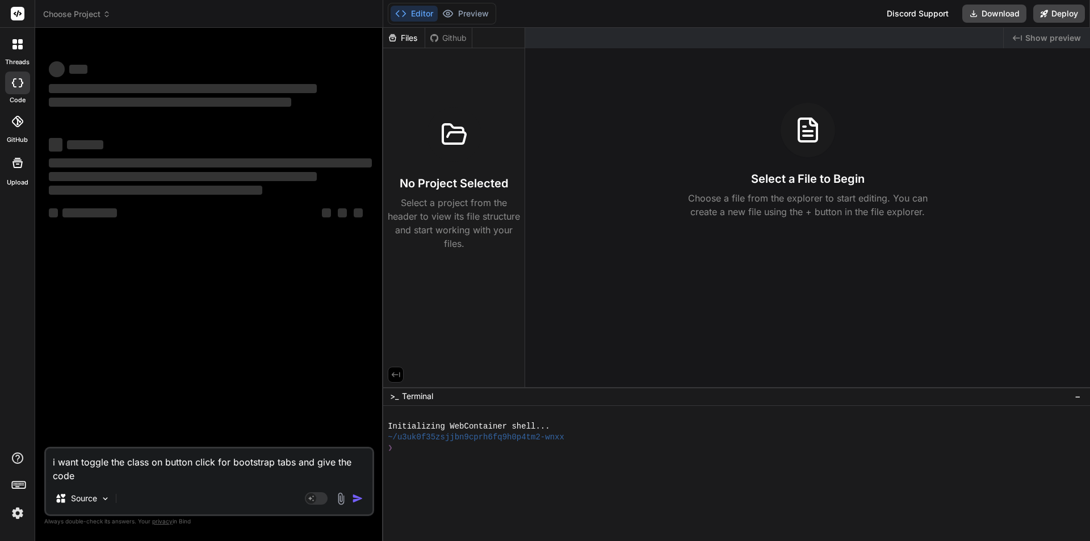
click at [358, 499] on img "button" at bounding box center [357, 498] width 11 height 11
click at [358, 498] on img "button" at bounding box center [357, 498] width 11 height 11
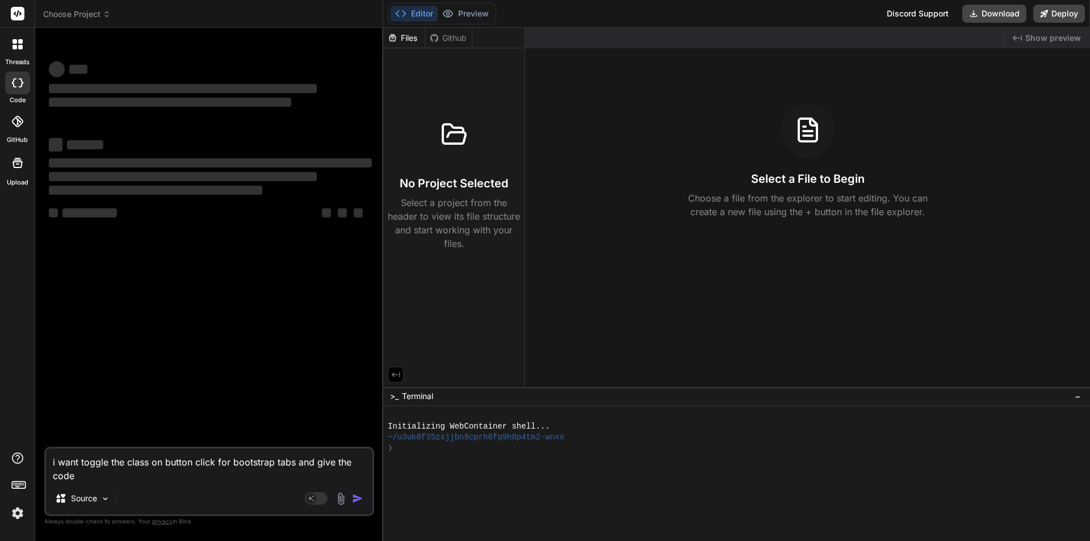
click at [358, 498] on img "button" at bounding box center [357, 498] width 11 height 11
click at [15, 11] on rect at bounding box center [18, 14] width 14 height 14
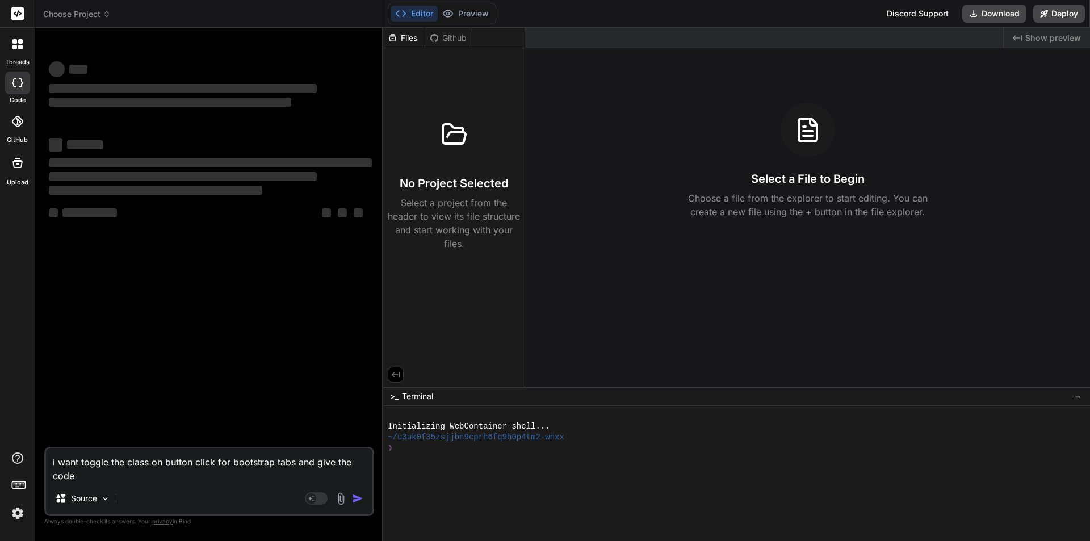
click at [182, 249] on div "‌ ‌ ‌ ‌ ‌ ‌ ‌ ‌ ‌ ‌ ‌ ‌ ‌ ‌" at bounding box center [211, 242] width 328 height 410
click at [16, 85] on icon at bounding box center [17, 82] width 11 height 9
click at [14, 36] on div at bounding box center [18, 44] width 24 height 24
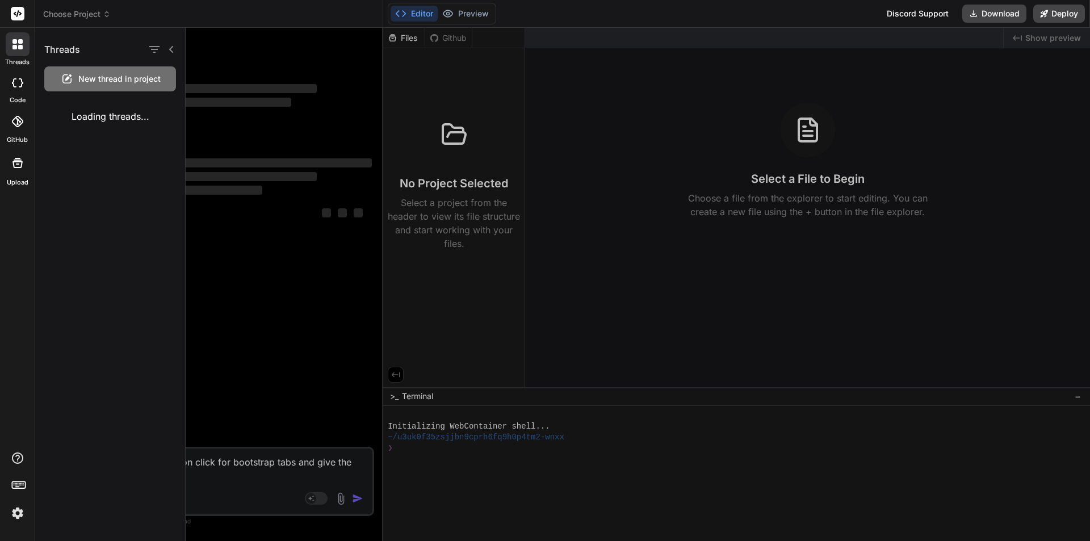
click at [105, 77] on span "New thread in project" at bounding box center [119, 78] width 82 height 11
type textarea "x"
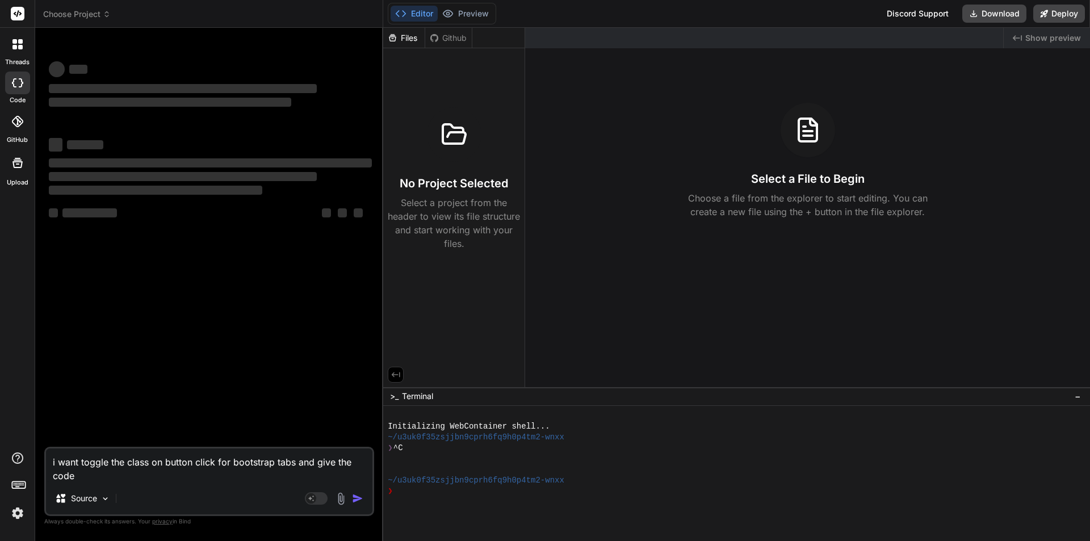
click at [7, 49] on div at bounding box center [18, 44] width 24 height 24
